Goal: Go to known website: Access a specific website the user already knows

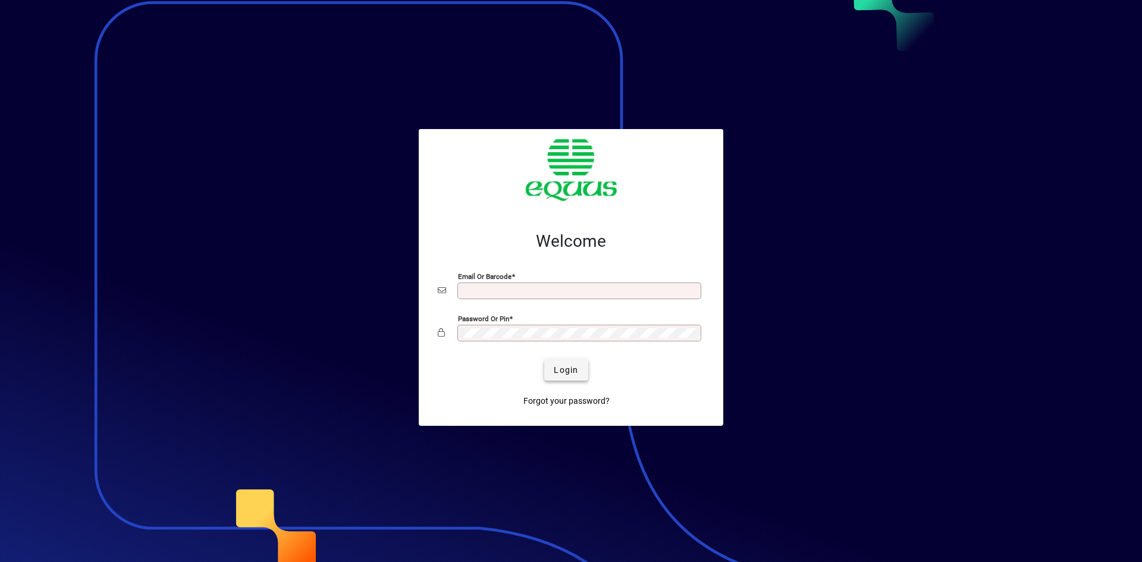
type input "**********"
click at [572, 366] on span "Login" at bounding box center [566, 370] width 24 height 12
